Goal: Task Accomplishment & Management: Use online tool/utility

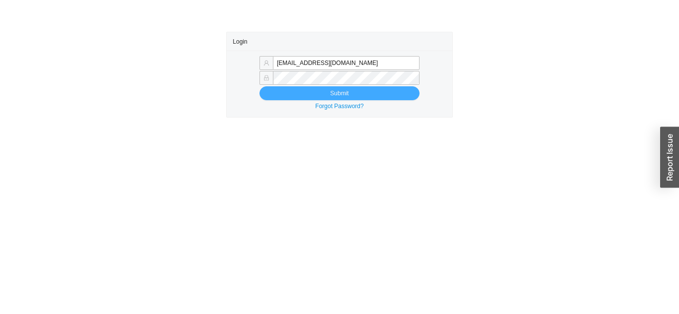
click at [276, 88] on button "Submit" at bounding box center [339, 93] width 160 height 14
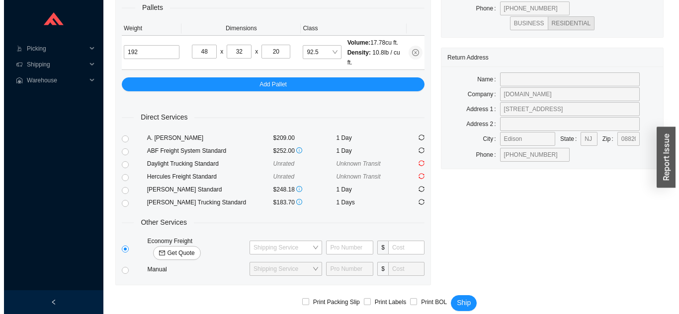
scroll to position [135, 0]
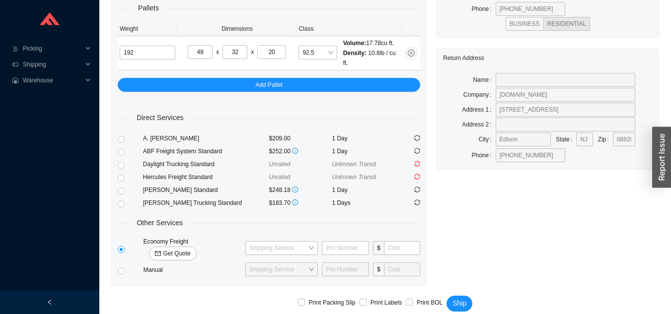
type input "20"
click at [190, 249] on span "Get Quote" at bounding box center [176, 254] width 27 height 10
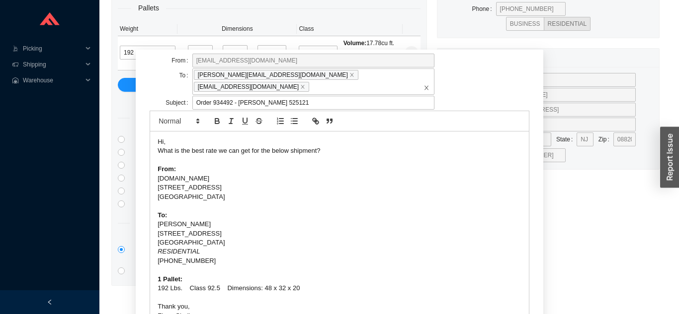
scroll to position [62, 0]
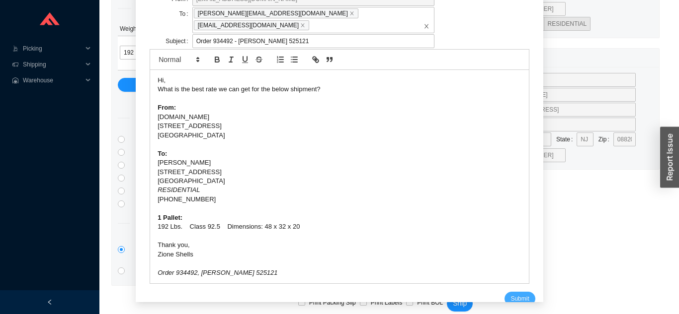
click at [510, 294] on span "Submit" at bounding box center [519, 299] width 18 height 10
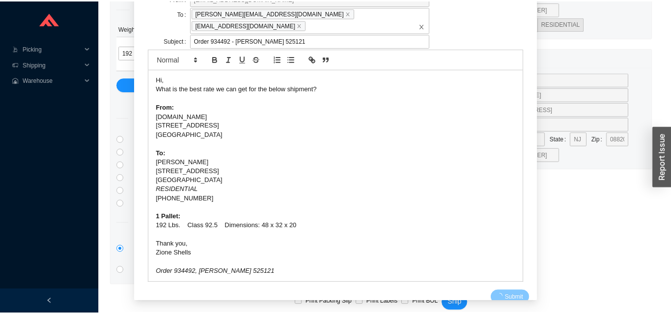
scroll to position [12, 0]
